Goal: Information Seeking & Learning: Find specific fact

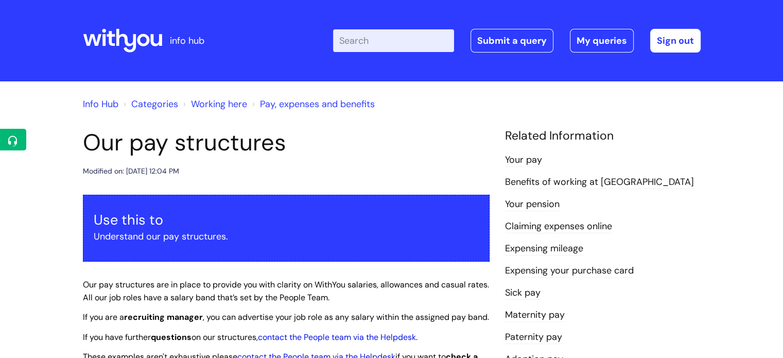
click at [370, 37] on input "Enter your search term here..." at bounding box center [393, 40] width 121 height 23
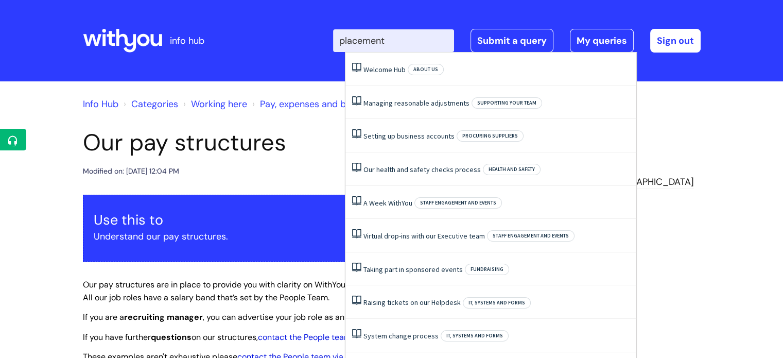
type input "placements"
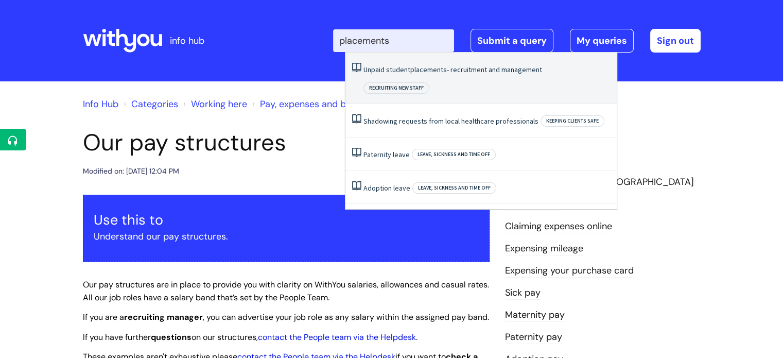
click at [395, 68] on link "Unpaid student placements - recruitment and management" at bounding box center [452, 69] width 179 height 9
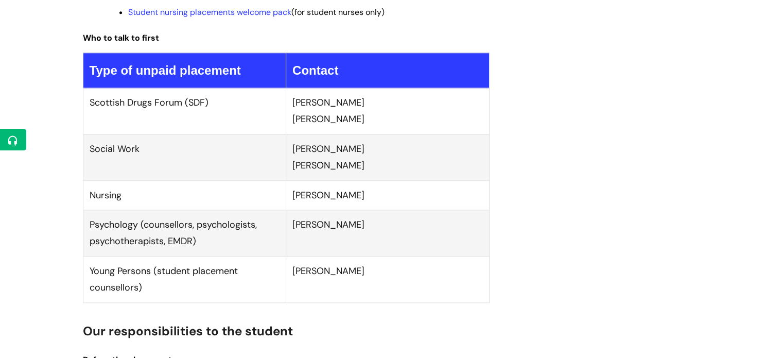
scroll to position [1153, 0]
